Goal: Task Accomplishment & Management: Manage account settings

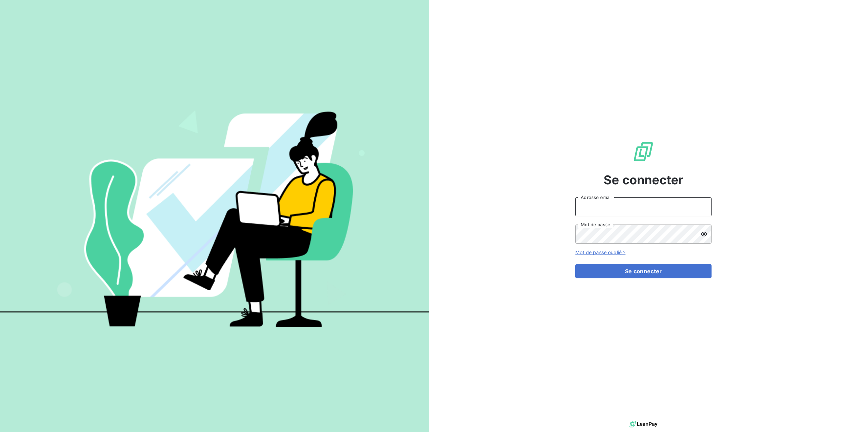
click at [639, 212] on input "Adresse email" at bounding box center [643, 206] width 136 height 19
type input "[EMAIL_ADDRESS][DOMAIN_NAME]"
click at [644, 245] on form "[EMAIL_ADDRESS][DOMAIN_NAME] Adresse email Mot de passe Mot de passe oublié ? S…" at bounding box center [643, 237] width 136 height 81
click at [654, 278] on button "Se connecter" at bounding box center [643, 271] width 136 height 14
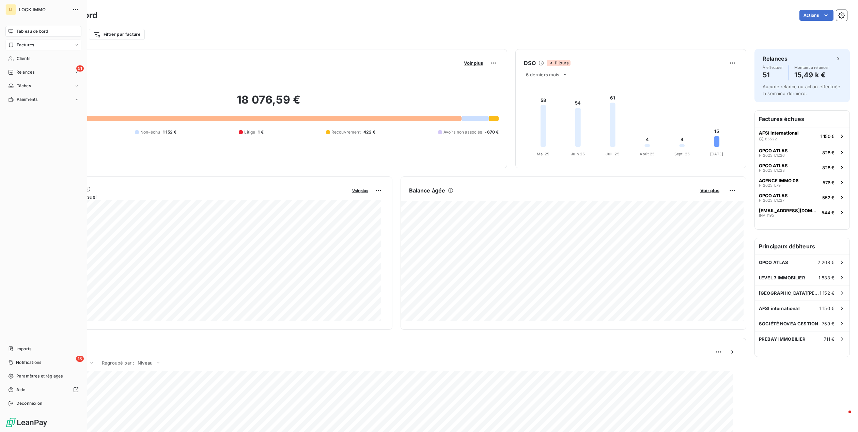
click at [14, 47] on icon at bounding box center [11, 44] width 6 height 5
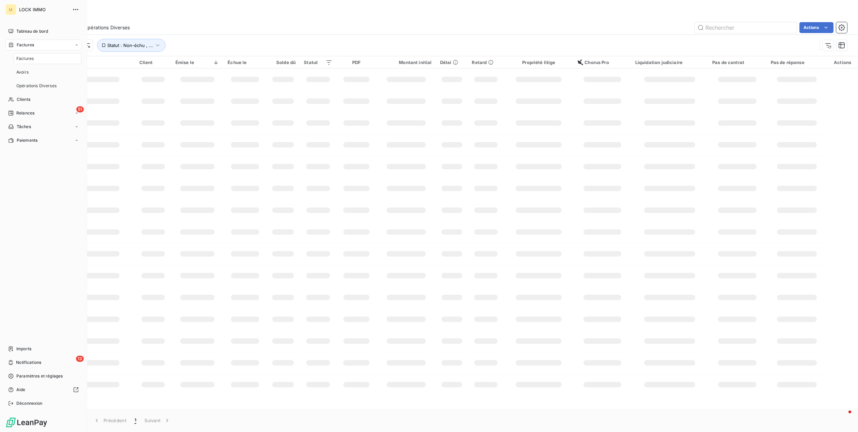
click at [39, 59] on div "Factures" at bounding box center [48, 58] width 68 height 11
